Goal: Navigation & Orientation: Find specific page/section

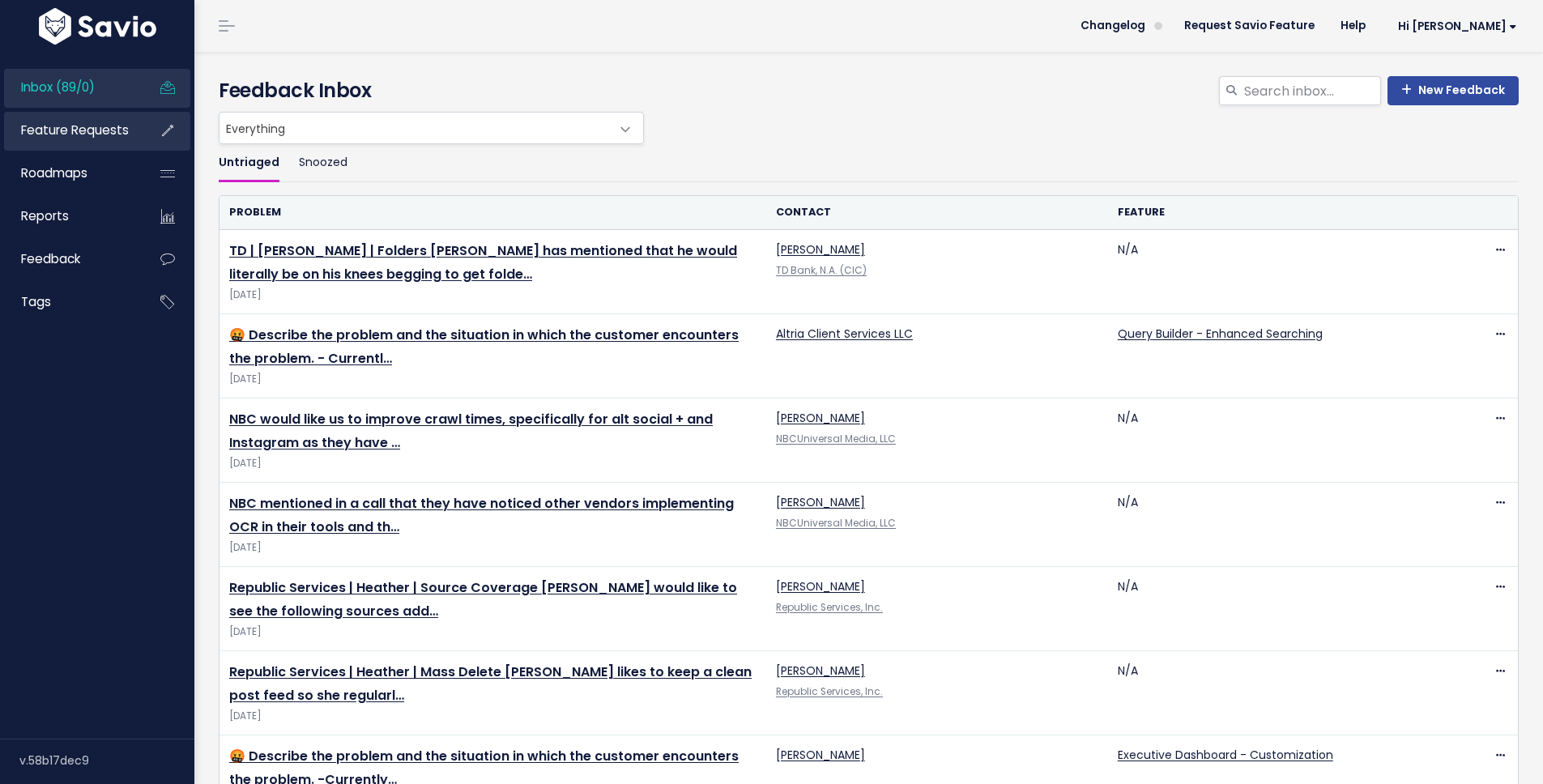
click at [82, 131] on span "Feature Requests" at bounding box center [74, 130] width 107 height 17
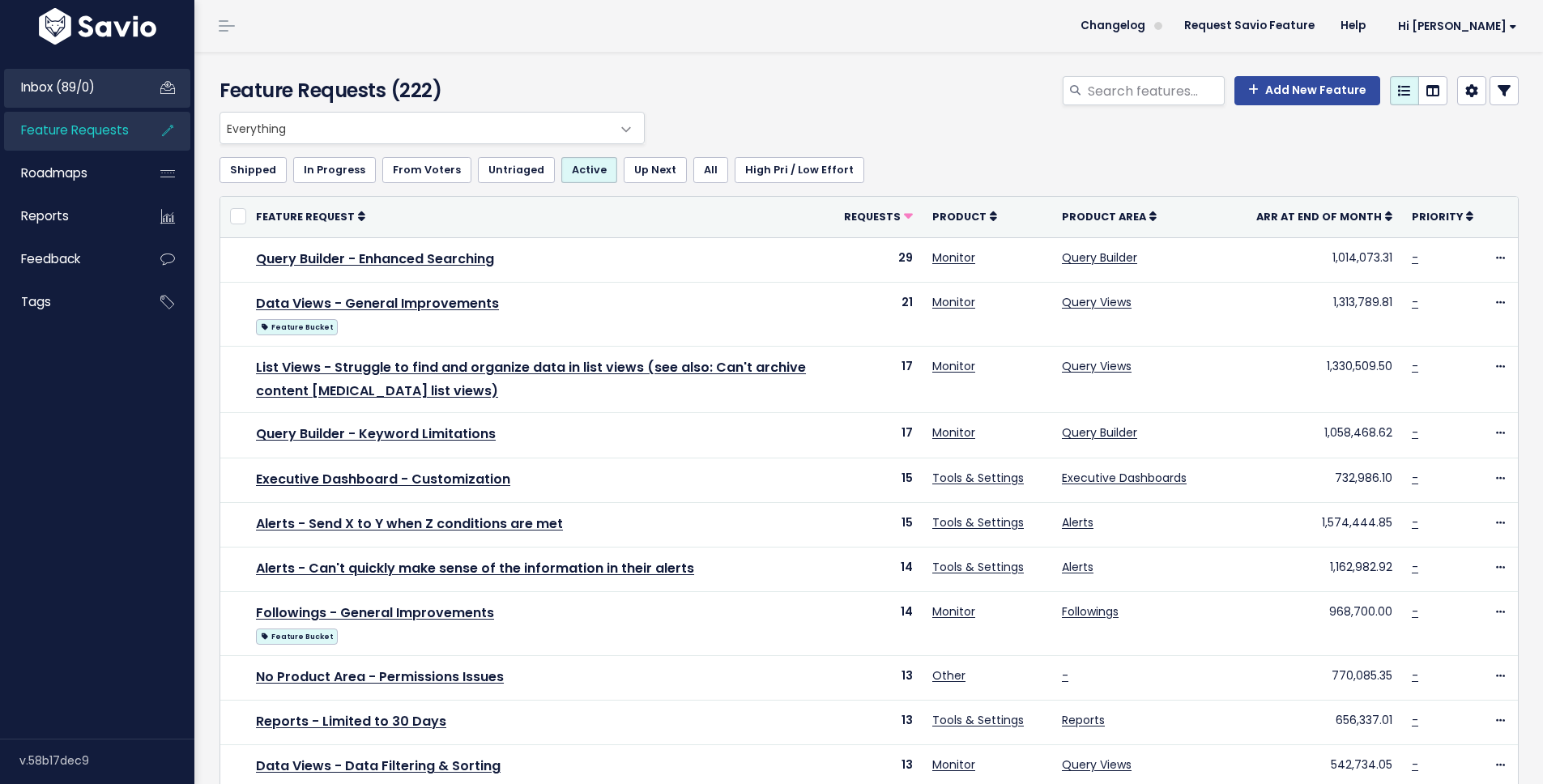
click at [84, 90] on span "Inbox (89/0)" at bounding box center [58, 87] width 74 height 17
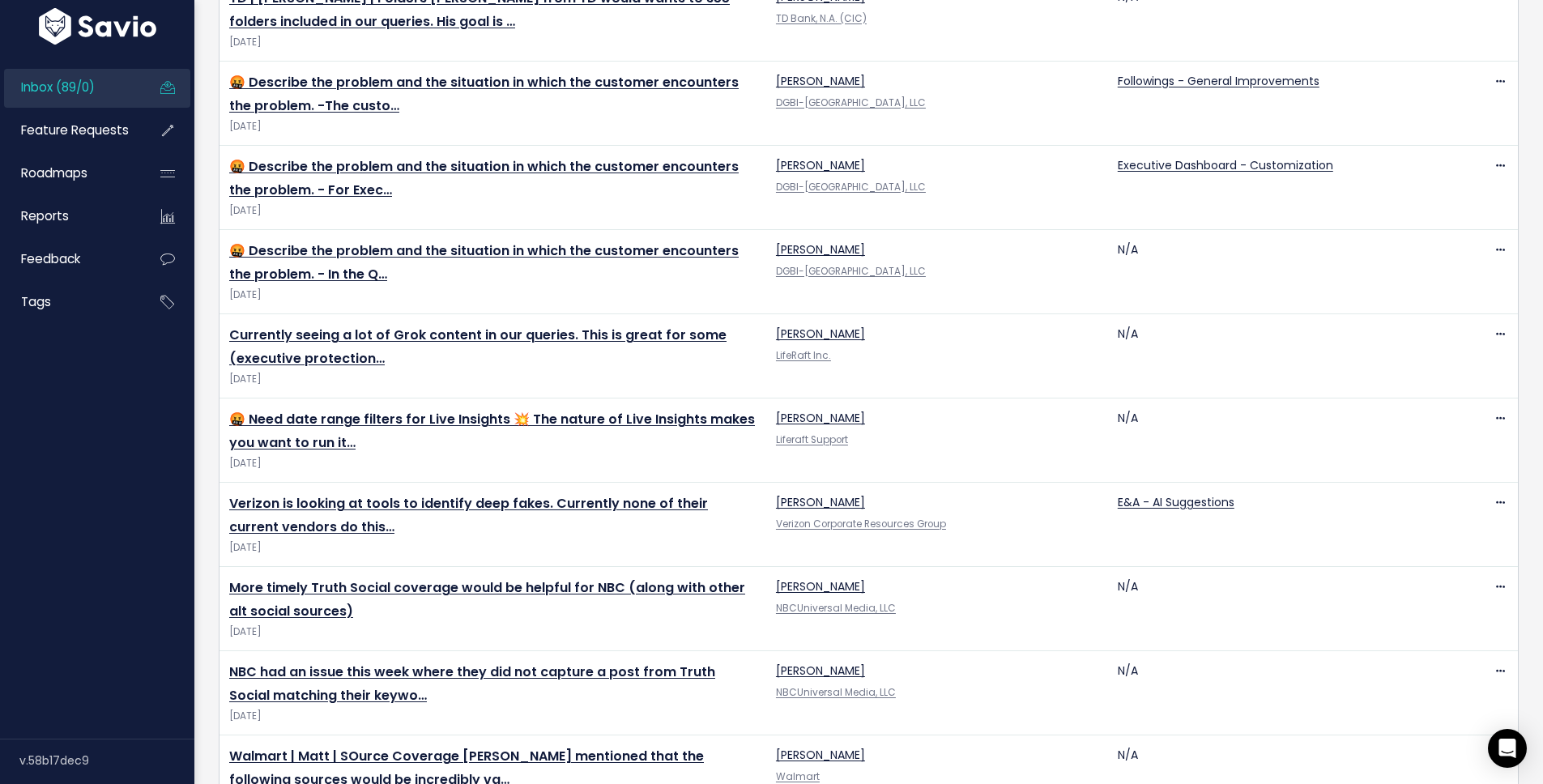
scroll to position [2406, 0]
